Goal: Navigation & Orientation: Understand site structure

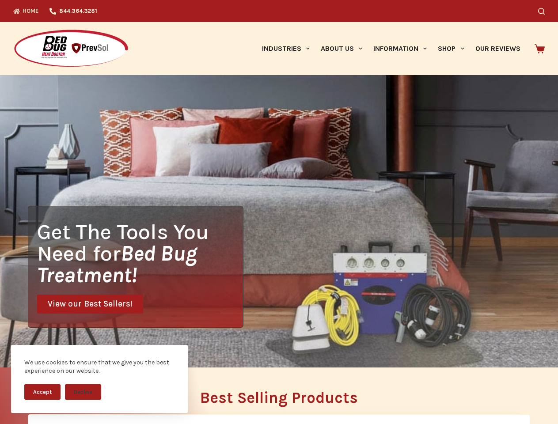
click at [279, 212] on div "Get The Tools You Need for Bed Bug Treatment! View our Best Sellers!" at bounding box center [279, 221] width 558 height 292
click at [42, 392] on button "Accept" at bounding box center [42, 391] width 36 height 15
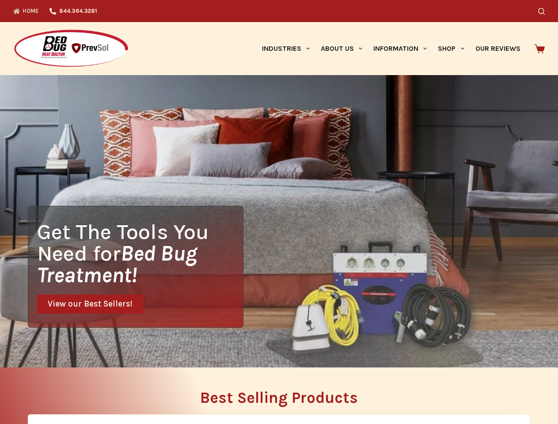
click at [83, 392] on button "Decline" at bounding box center [83, 398] width 36 height 15
click at [544, 11] on icon "Search" at bounding box center [541, 11] width 7 height 7
click at [289, 49] on link "Industries" at bounding box center [285, 48] width 59 height 53
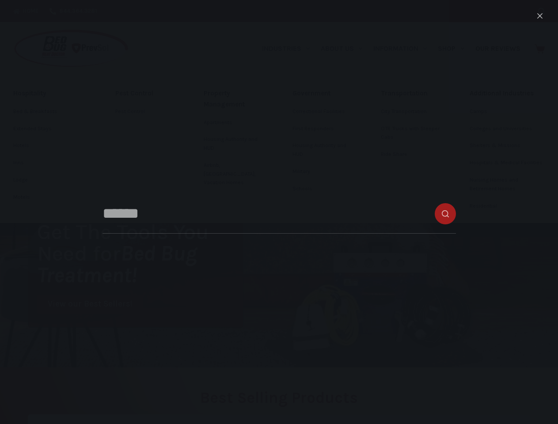
click at [345, 49] on link "About Us" at bounding box center [341, 48] width 53 height 53
click at [403, 49] on link "Information" at bounding box center [400, 48] width 64 height 53
click at [454, 49] on link "Shop" at bounding box center [450, 48] width 37 height 53
